Goal: Transaction & Acquisition: Purchase product/service

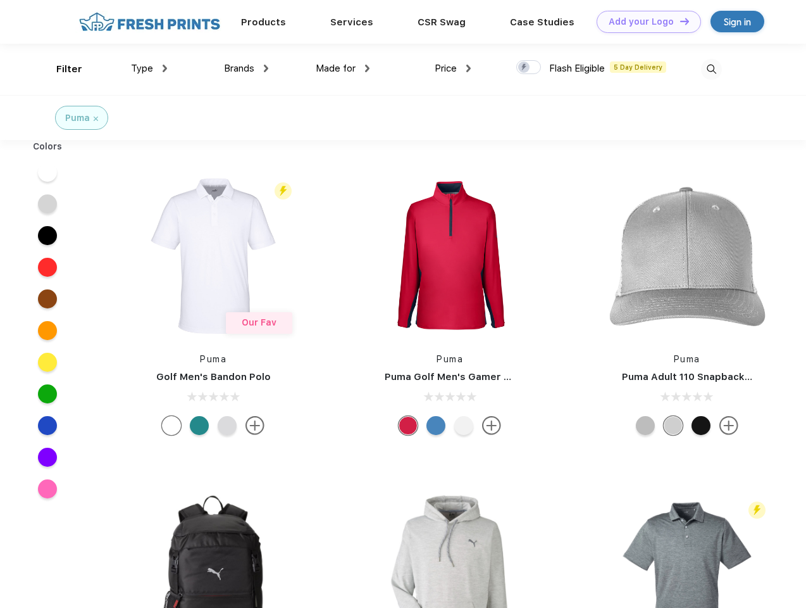
click at [644, 22] on link "Add your Logo Design Tool" at bounding box center [649, 22] width 104 height 22
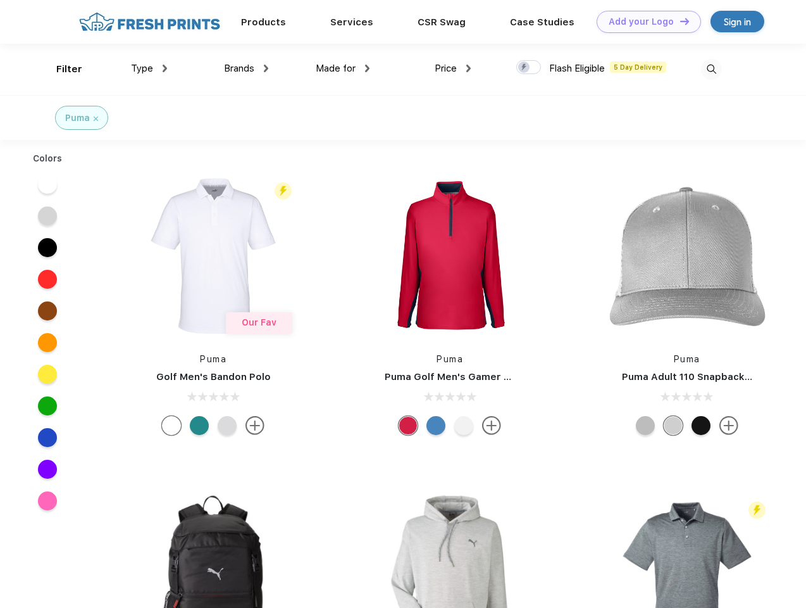
click at [0, 0] on div "Design Tool" at bounding box center [0, 0] width 0 height 0
click at [679, 21] on link "Add your Logo Design Tool" at bounding box center [649, 22] width 104 height 22
click at [61, 69] on div "Filter" at bounding box center [69, 69] width 26 height 15
click at [149, 68] on span "Type" at bounding box center [142, 68] width 22 height 11
click at [246, 68] on span "Brands" at bounding box center [239, 68] width 30 height 11
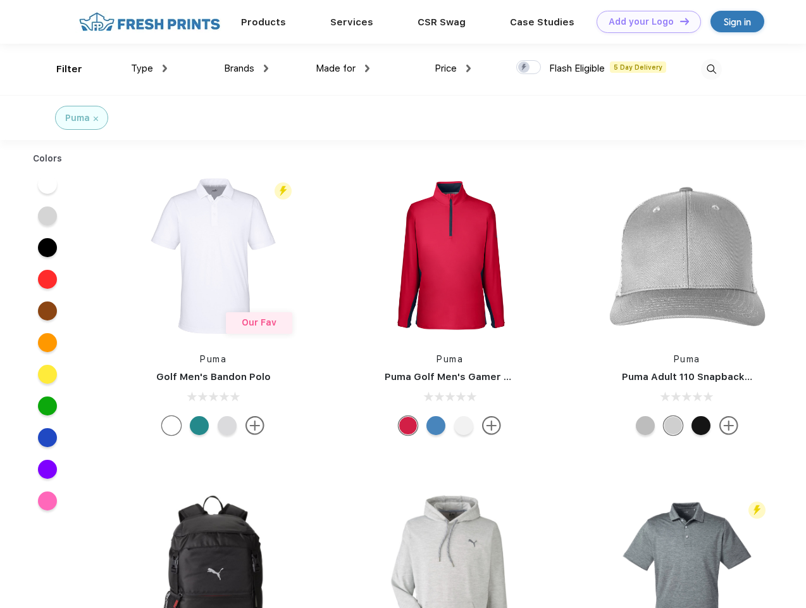
click at [343, 68] on span "Made for" at bounding box center [336, 68] width 40 height 11
click at [453, 68] on span "Price" at bounding box center [446, 68] width 22 height 11
click at [529, 68] on div at bounding box center [529, 67] width 25 height 14
click at [525, 68] on input "checkbox" at bounding box center [521, 64] width 8 height 8
click at [712, 69] on img at bounding box center [711, 69] width 21 height 21
